Goal: Task Accomplishment & Management: Use online tool/utility

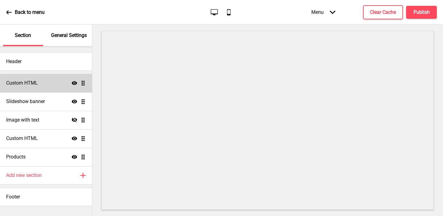
click at [49, 80] on div "Custom HTML Show Drag" at bounding box center [46, 83] width 92 height 18
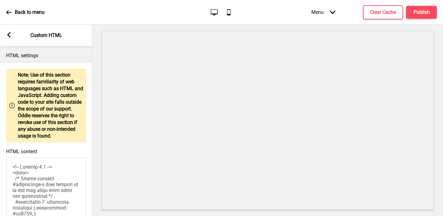
click at [8, 37] on rect at bounding box center [9, 35] width 6 height 6
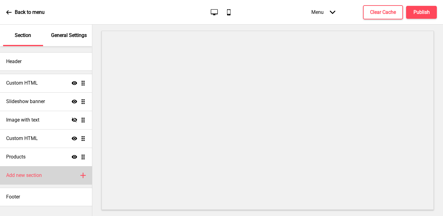
click at [42, 172] on h4 "Add new section" at bounding box center [24, 175] width 36 height 7
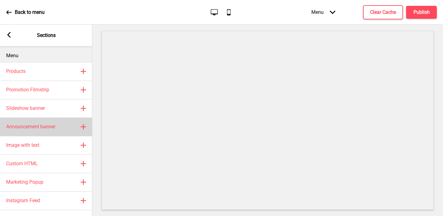
click at [46, 125] on h4 "Announcement banner" at bounding box center [30, 126] width 49 height 7
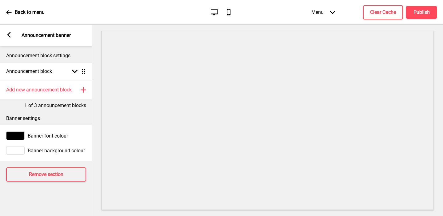
click at [10, 34] on rect at bounding box center [9, 35] width 6 height 6
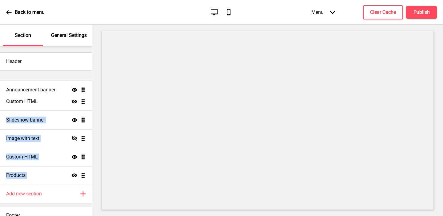
drag, startPoint x: 82, startPoint y: 174, endPoint x: 86, endPoint y: 89, distance: 85.7
click at [86, 89] on ul "Custom HTML Show Drag Slideshow banner Show Drag Image with text Hide Drag Cust…" at bounding box center [46, 129] width 92 height 111
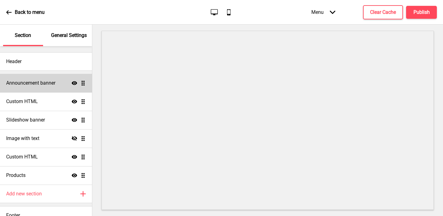
click at [51, 84] on h4 "Announcement banner" at bounding box center [30, 83] width 49 height 7
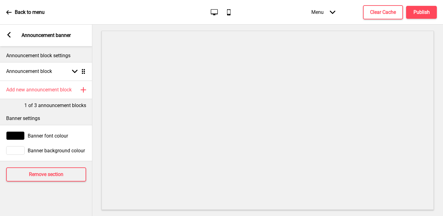
click at [10, 34] on rect at bounding box center [9, 35] width 6 height 6
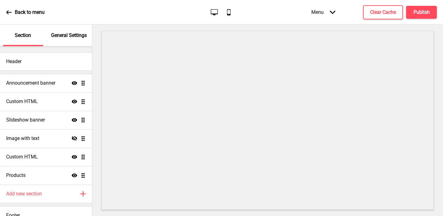
click at [62, 38] on p "General Settings" at bounding box center [69, 35] width 36 height 7
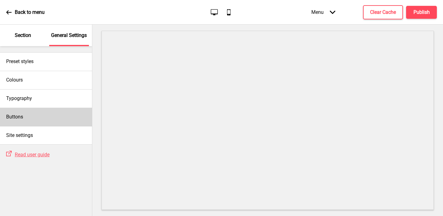
click at [24, 117] on div "Buttons" at bounding box center [46, 117] width 92 height 18
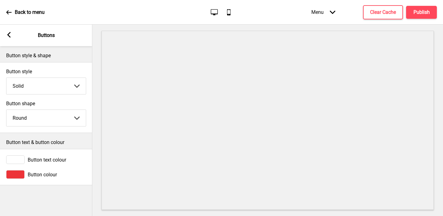
click at [22, 174] on div at bounding box center [15, 174] width 18 height 9
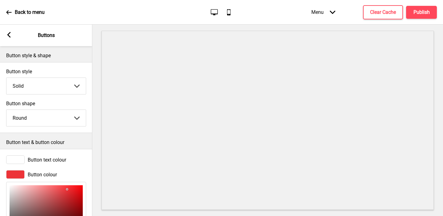
scroll to position [76, 0]
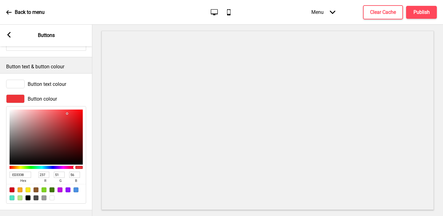
click at [23, 173] on input "ED3338" at bounding box center [21, 175] width 22 height 6
click at [10, 34] on rect at bounding box center [9, 35] width 6 height 6
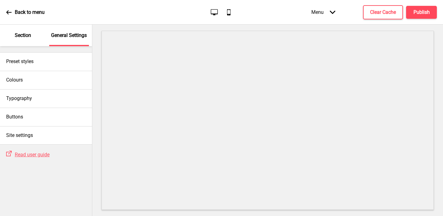
click at [21, 41] on div "Section" at bounding box center [23, 36] width 40 height 22
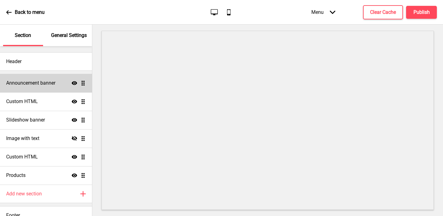
click at [28, 83] on h4 "Announcement banner" at bounding box center [30, 83] width 49 height 7
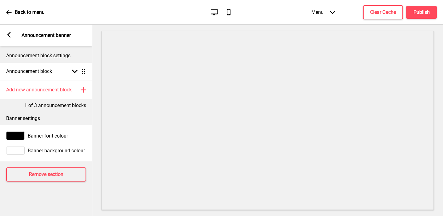
click at [14, 136] on div at bounding box center [15, 136] width 18 height 9
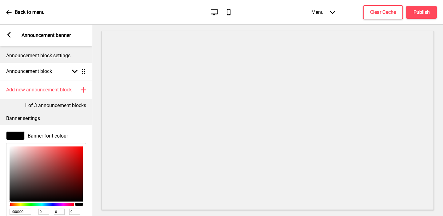
click at [17, 212] on input "000000" at bounding box center [21, 212] width 22 height 6
paste input "ED3338"
type input "ED3338"
type input "237"
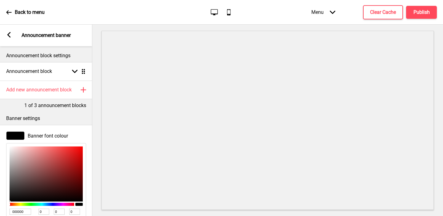
type input "51"
type input "56"
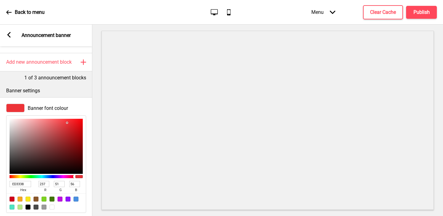
scroll to position [73, 0]
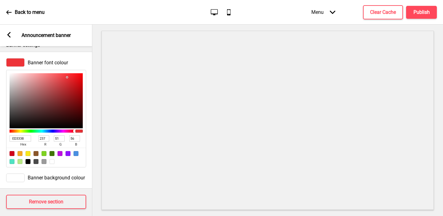
click at [53, 160] on div at bounding box center [52, 161] width 5 height 5
type input "FFFFFF"
type input "255"
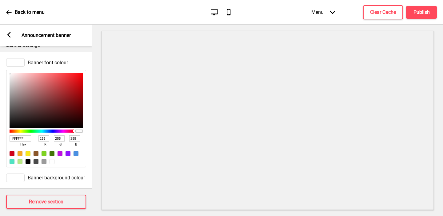
click at [12, 176] on div at bounding box center [15, 178] width 18 height 9
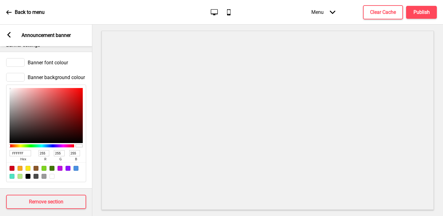
click at [23, 153] on input "FFFFFF" at bounding box center [21, 153] width 22 height 6
paste input "ED3338"
type input "ED3338"
type input "237"
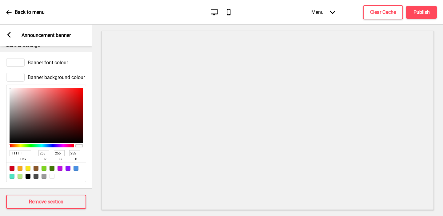
type input "51"
type input "56"
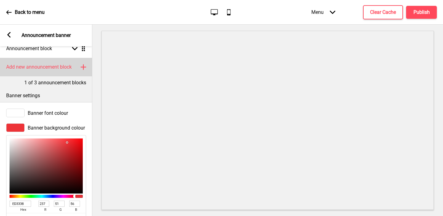
scroll to position [0, 0]
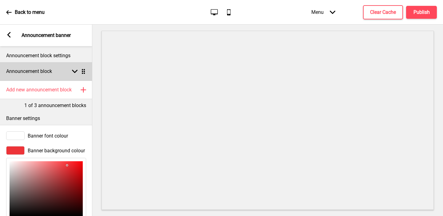
type input "ED3338"
click at [18, 73] on h4 "Announcement block" at bounding box center [29, 71] width 46 height 7
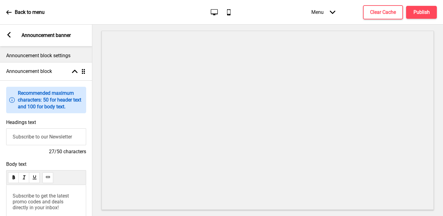
click at [26, 137] on input "Subscribe to our Newsletter" at bounding box center [46, 136] width 80 height 17
type input "Islandwide Delivery And Pick Up Available"
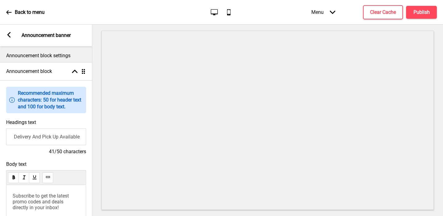
scroll to position [0, 0]
click at [24, 201] on span "Subscribe to get the latest promo codes and deals directly in your inbox!" at bounding box center [42, 202] width 58 height 18
click at [24, 200] on span "Subscribe to get the latest promo codes and deals directly in your inbox!" at bounding box center [42, 202] width 58 height 18
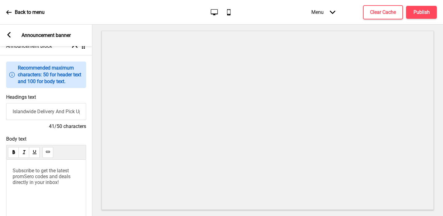
click at [39, 172] on span "Subscribe to get the latest promSero codes and deals directly in your inbox!" at bounding box center [42, 177] width 59 height 18
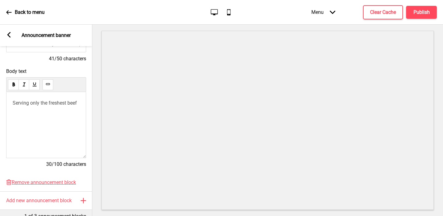
click at [46, 122] on div "Serving only the freshest beef" at bounding box center [46, 125] width 80 height 66
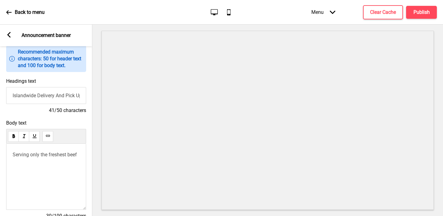
scroll to position [5, 0]
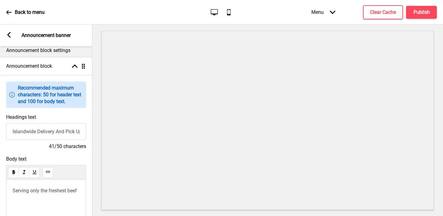
click at [10, 35] on rect at bounding box center [9, 35] width 6 height 6
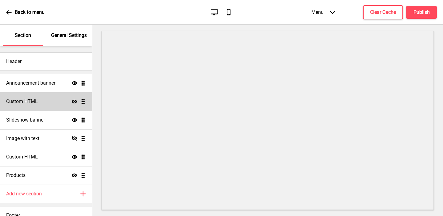
click at [43, 97] on div "Custom HTML Show Drag" at bounding box center [46, 101] width 92 height 18
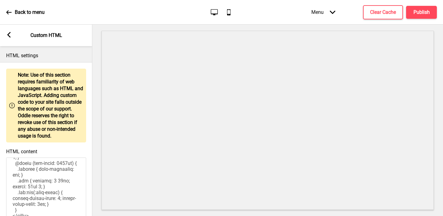
scroll to position [50, 0]
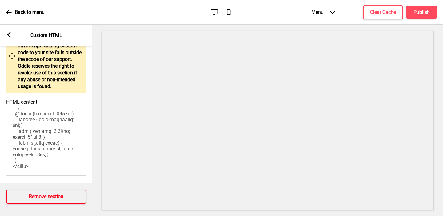
click at [30, 193] on h4 "Remove section" at bounding box center [46, 196] width 34 height 7
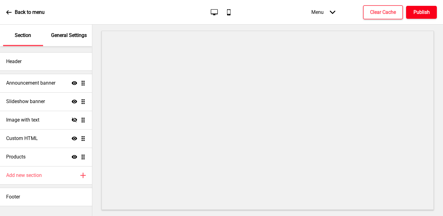
click at [418, 12] on h4 "Publish" at bounding box center [422, 12] width 16 height 7
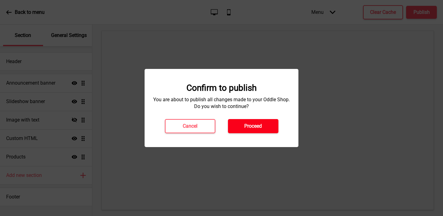
click at [264, 128] on button "Proceed" at bounding box center [253, 126] width 51 height 14
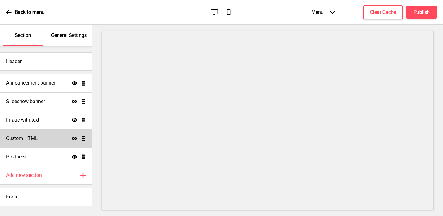
click at [51, 138] on div "Custom HTML Show Drag" at bounding box center [46, 138] width 92 height 18
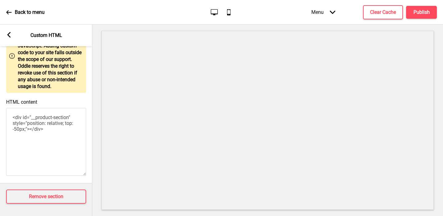
click at [6, 33] on rect at bounding box center [9, 35] width 6 height 6
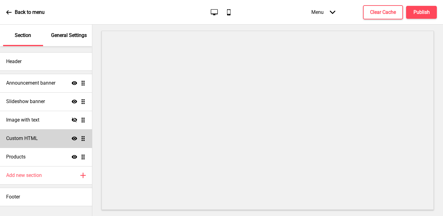
click at [76, 139] on icon at bounding box center [75, 139] width 6 height 4
click at [76, 139] on icon at bounding box center [75, 138] width 6 height 5
click at [74, 139] on icon at bounding box center [75, 139] width 6 height 4
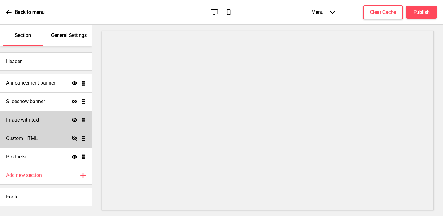
click at [42, 113] on div "Image with text Hide Drag" at bounding box center [46, 120] width 92 height 18
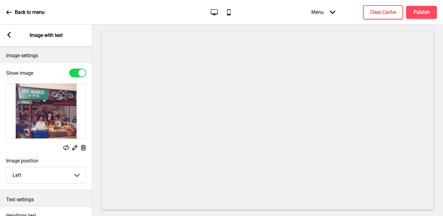
scroll to position [205, 0]
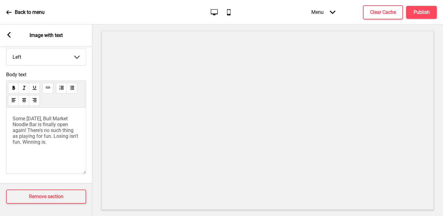
click at [6, 36] on rect at bounding box center [9, 35] width 6 height 6
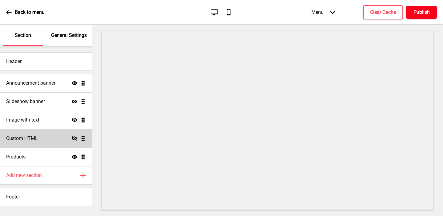
click at [413, 13] on button "Publish" at bounding box center [422, 12] width 31 height 13
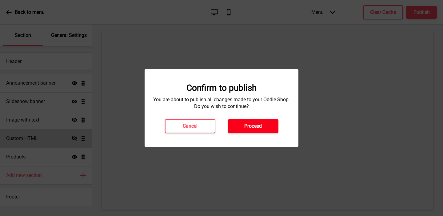
click at [262, 120] on button "Proceed" at bounding box center [253, 126] width 51 height 14
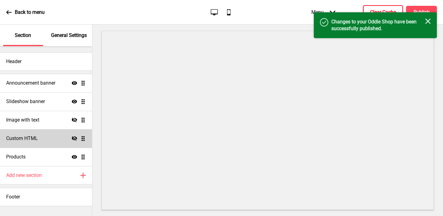
click at [370, 8] on button "Clear Cache" at bounding box center [383, 12] width 40 height 14
